Goal: Use online tool/utility

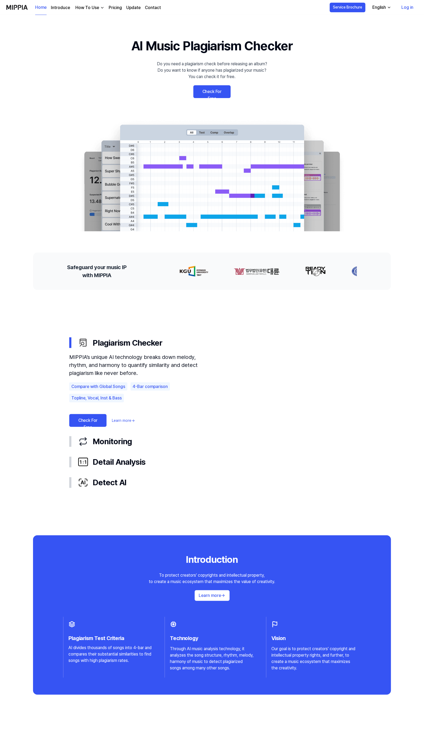
click at [214, 94] on link "Check For Free" at bounding box center [212, 91] width 37 height 13
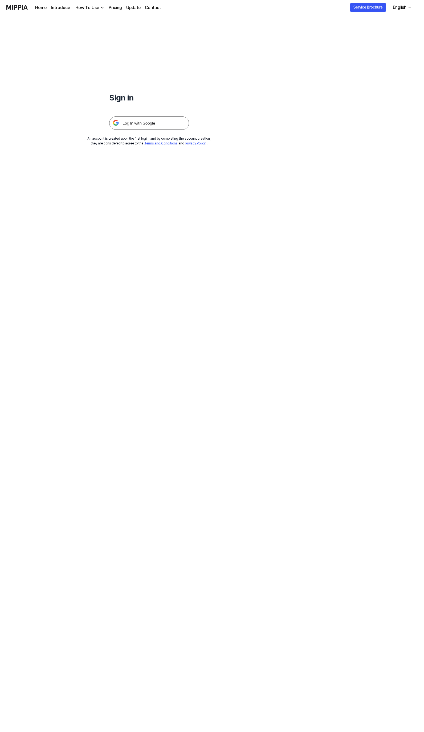
click at [179, 122] on img at bounding box center [149, 122] width 80 height 13
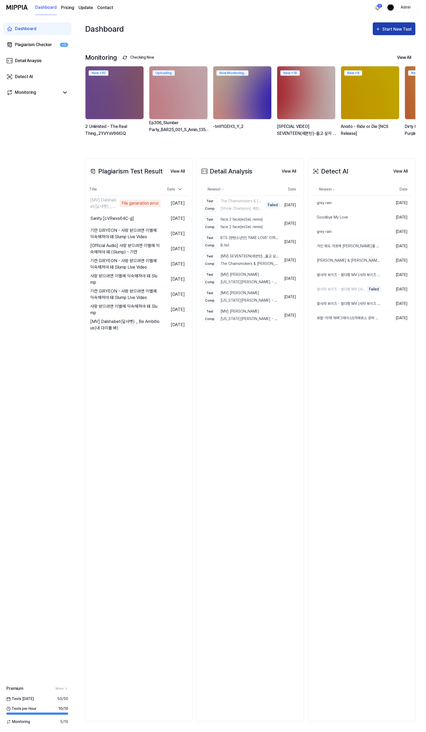
click at [406, 27] on div "Start New Test" at bounding box center [398, 29] width 30 height 7
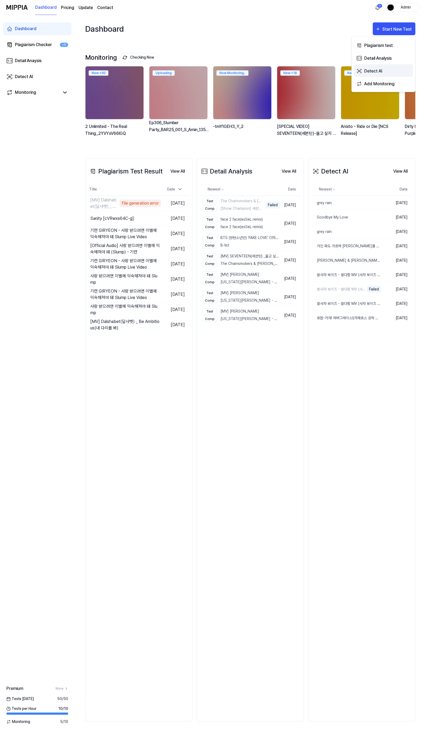
click at [381, 72] on div "Detect AI" at bounding box center [388, 70] width 46 height 7
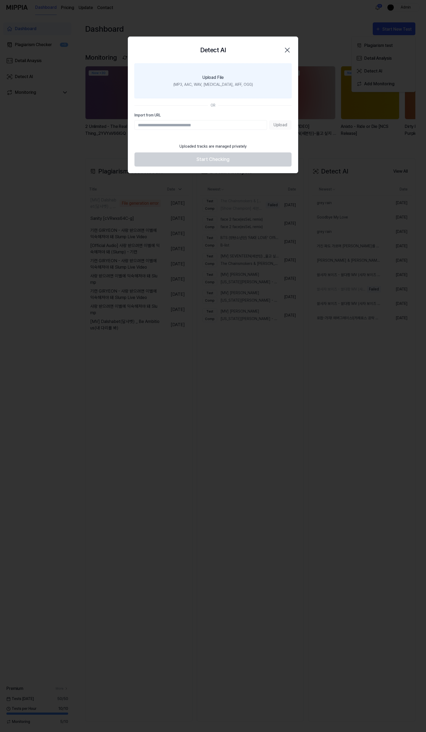
click at [247, 76] on label "Upload File (MP3, AAC, WAV, [MEDICAL_DATA], AIFF, OGG)" at bounding box center [213, 80] width 157 height 35
click at [0, 0] on input "Upload File (MP3, AAC, WAV, [MEDICAL_DATA], AIFF, OGG)" at bounding box center [0, 0] width 0 height 0
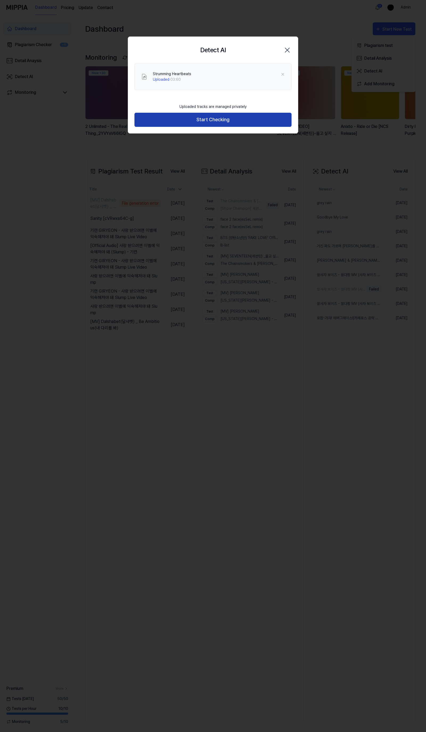
click at [215, 124] on button "Start Checking" at bounding box center [213, 120] width 157 height 14
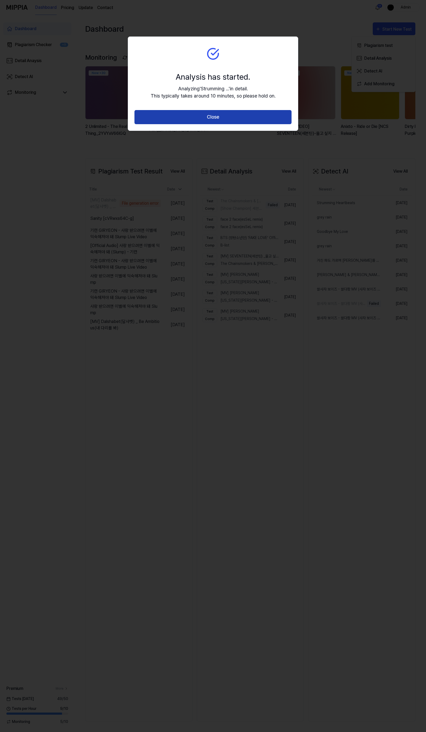
click at [190, 115] on button "Close" at bounding box center [213, 117] width 157 height 14
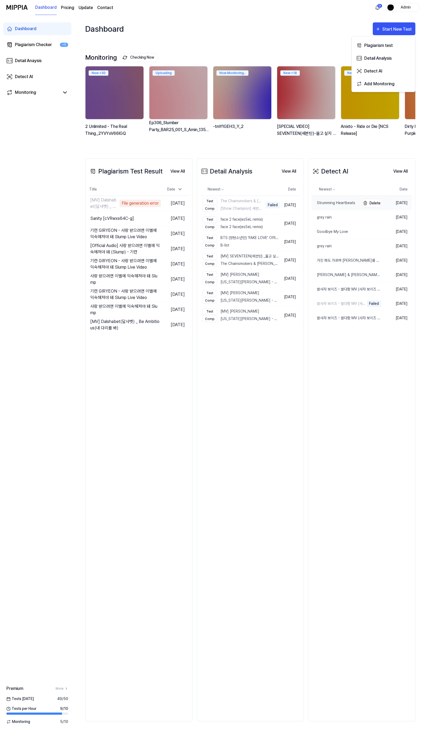
click at [329, 200] on div "Strumming Heartbeats" at bounding box center [334, 203] width 44 height 6
